Goal: Information Seeking & Learning: Learn about a topic

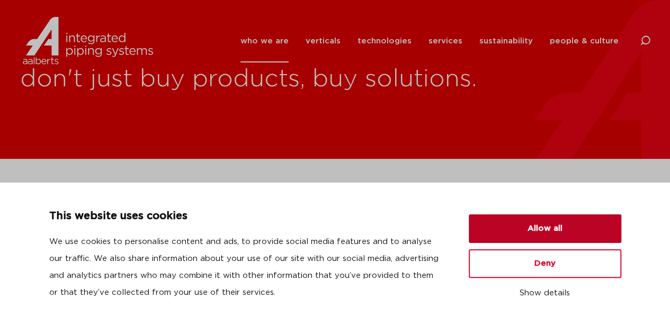
click at [549, 225] on button "Allow all" at bounding box center [545, 228] width 152 height 29
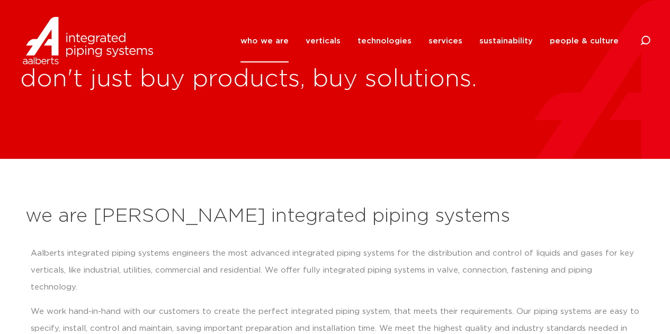
click at [594, 142] on div "don't just buy products, buy solutions." at bounding box center [335, 79] width 670 height 159
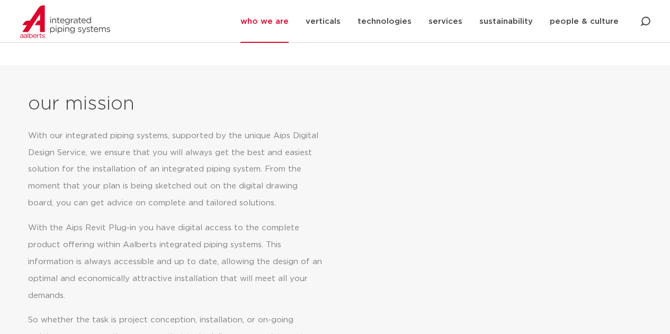
scroll to position [445, 0]
click at [443, 30] on link "services" at bounding box center [445, 21] width 34 height 43
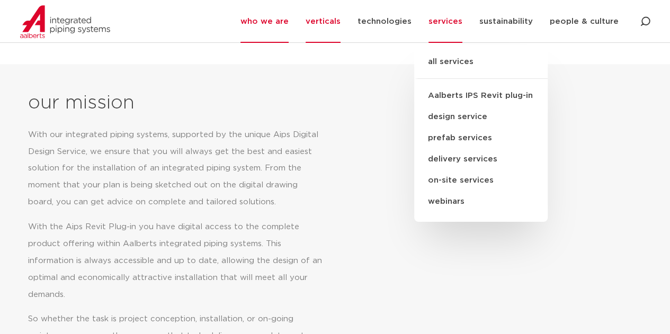
click at [329, 14] on link "verticals" at bounding box center [323, 21] width 35 height 43
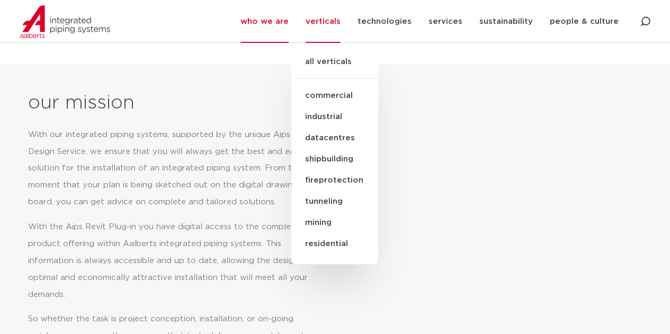
scroll to position [737, 0]
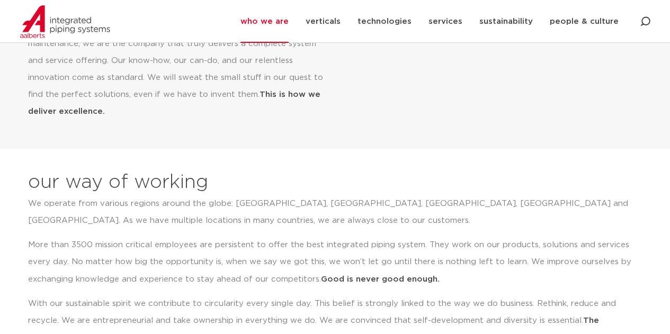
scroll to position [3288, 0]
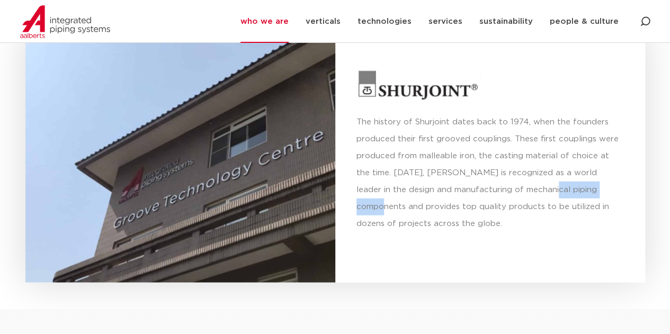
drag, startPoint x: 565, startPoint y: 168, endPoint x: 496, endPoint y: 170, distance: 69.4
click at [496, 170] on p "The history of Shurjoint dates back to 1974, when the founders produced their f…" at bounding box center [489, 173] width 267 height 119
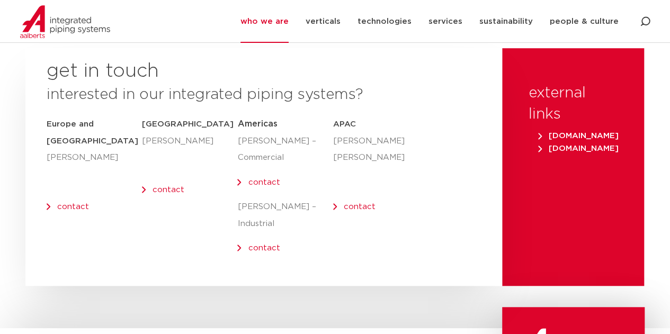
scroll to position [4502, 0]
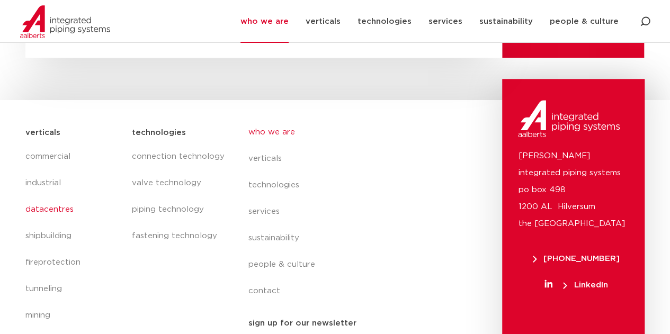
click at [46, 196] on link "datacentres" at bounding box center [73, 209] width 96 height 26
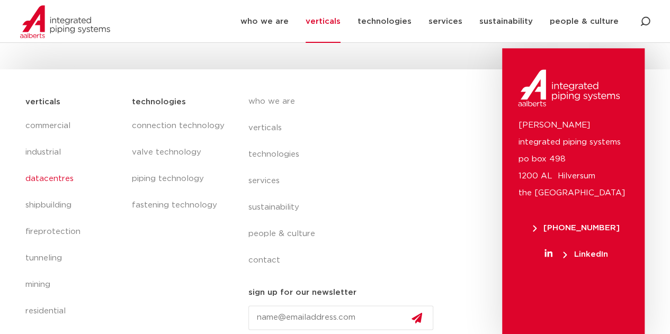
scroll to position [586, 0]
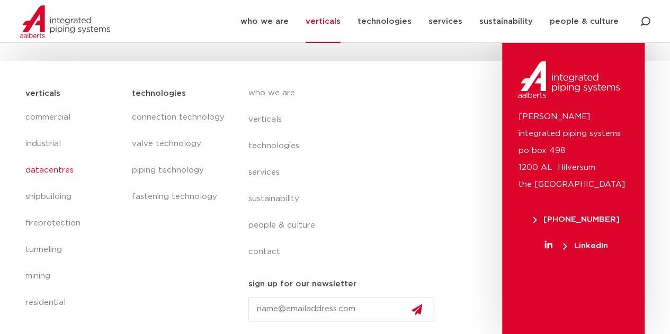
click at [580, 246] on span "LinkedIn" at bounding box center [585, 246] width 44 height 8
